Goal: Submit feedback/report problem: Leave review/rating

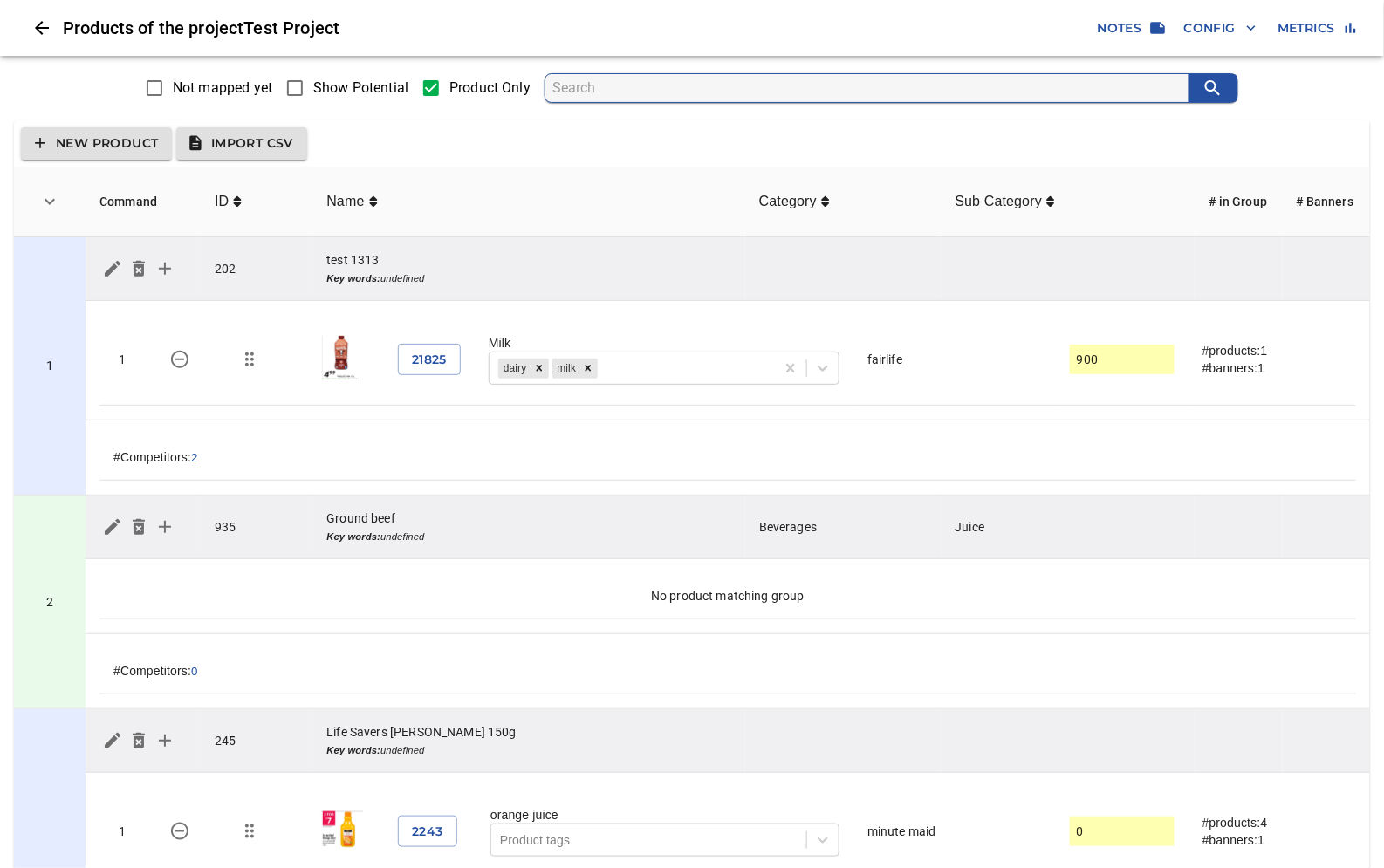
click at [327, 84] on span "Show Potential" at bounding box center [361, 88] width 95 height 21
click at [313, 84] on input "Show Potential" at bounding box center [295, 88] width 37 height 37
checkbox input "true"
click at [335, 86] on span "Show Potential" at bounding box center [361, 88] width 95 height 21
click at [313, 86] on input "Show Potential" at bounding box center [295, 88] width 37 height 37
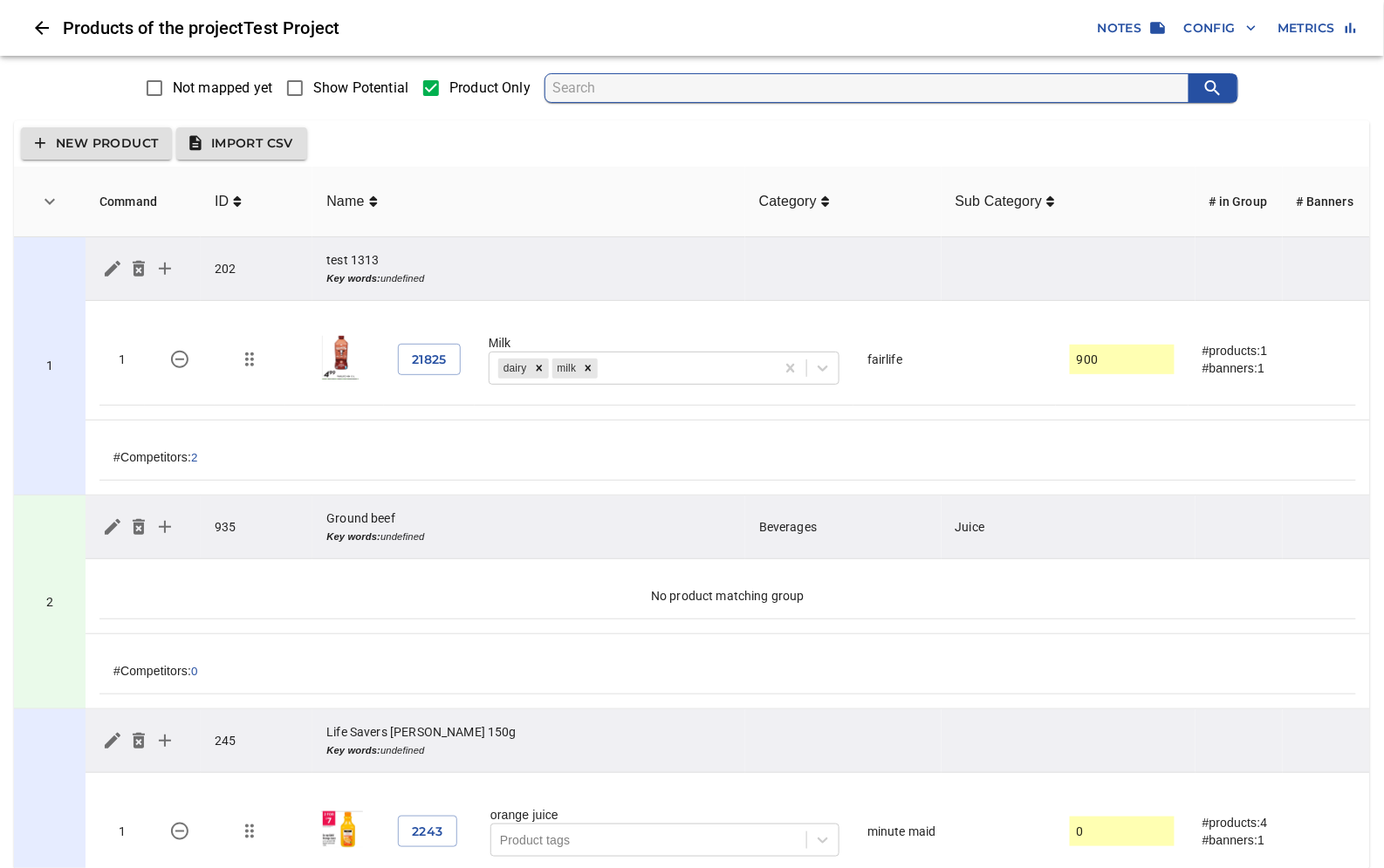
checkbox input "true"
click at [343, 91] on span "Show Potential" at bounding box center [361, 88] width 95 height 21
click at [313, 91] on input "Show Potential" at bounding box center [295, 88] width 37 height 37
checkbox input "true"
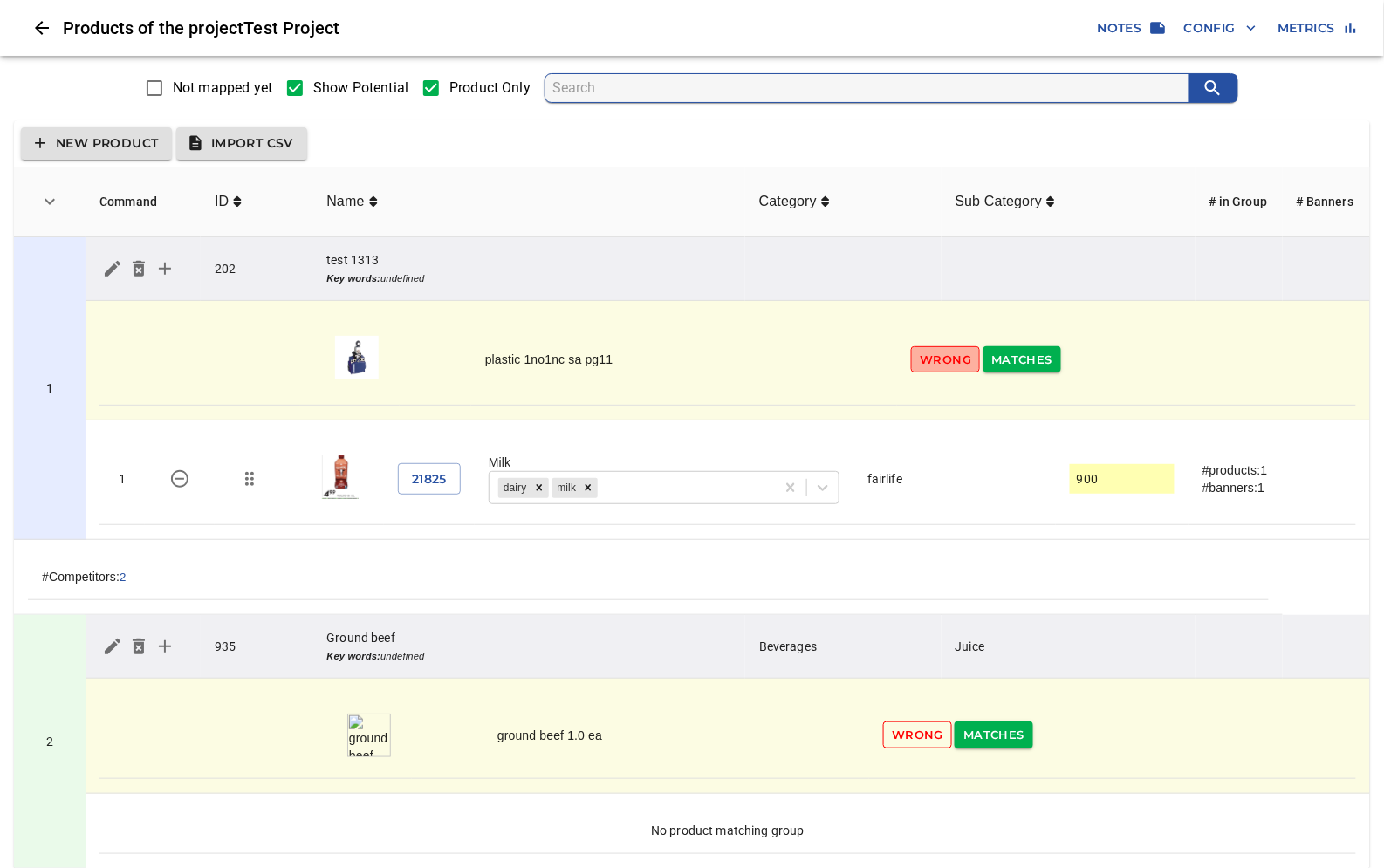
click at [944, 358] on span "Wrong" at bounding box center [945, 360] width 52 height 20
